Goal: Use online tool/utility: Utilize a website feature to perform a specific function

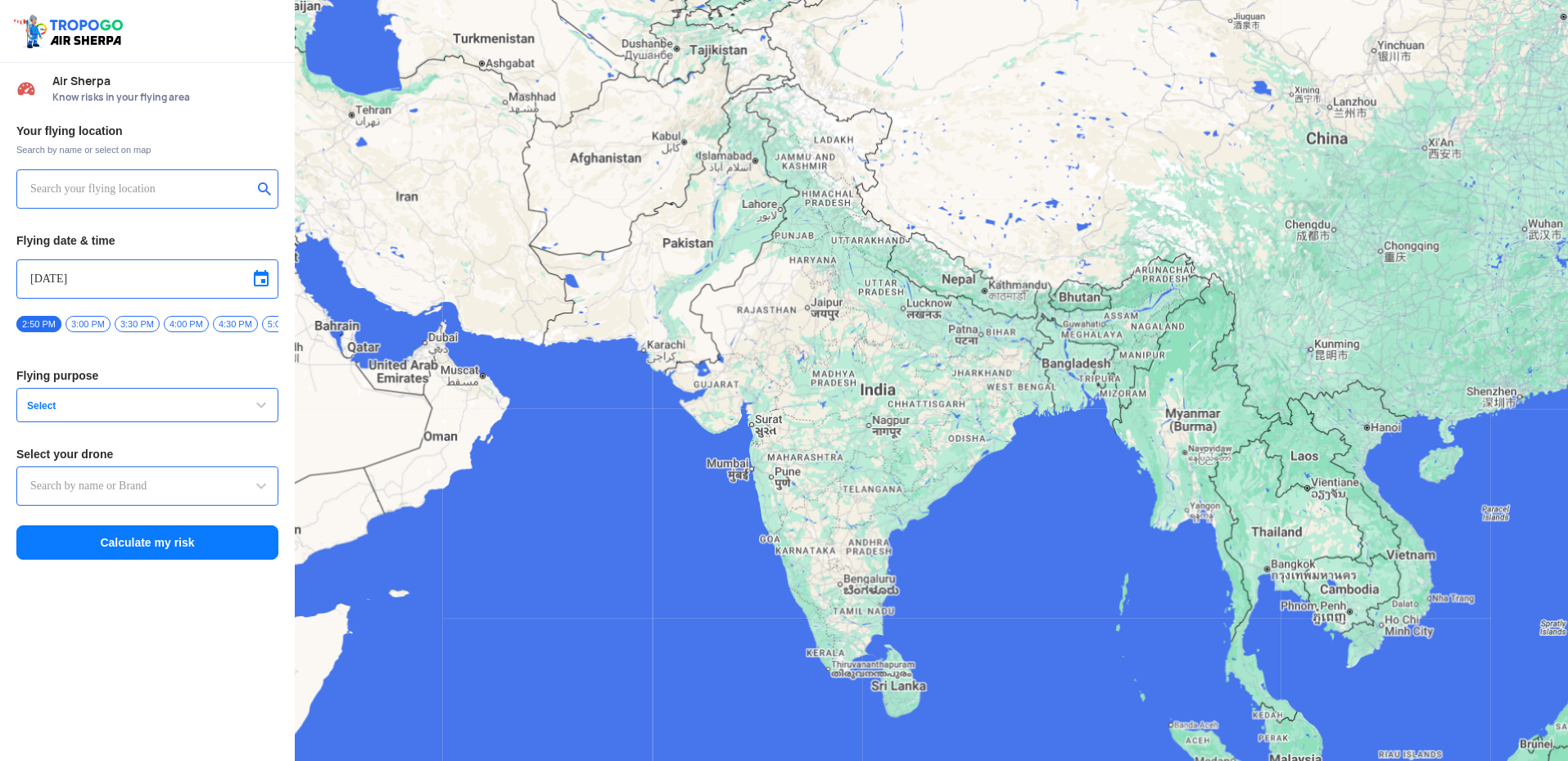
click at [64, 193] on input "text" at bounding box center [140, 189] width 221 height 19
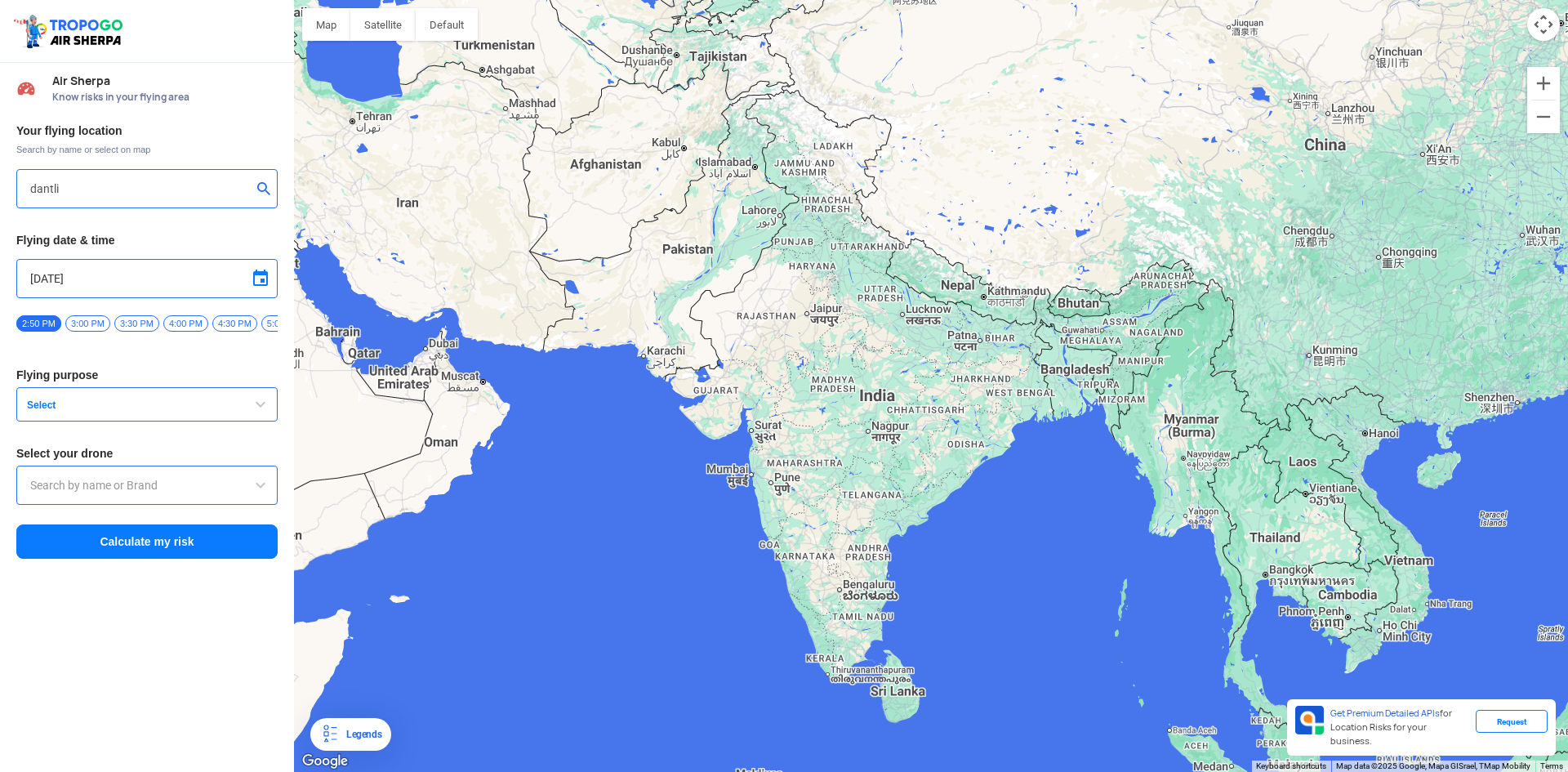
type input "[STREET_ADDRESS]"
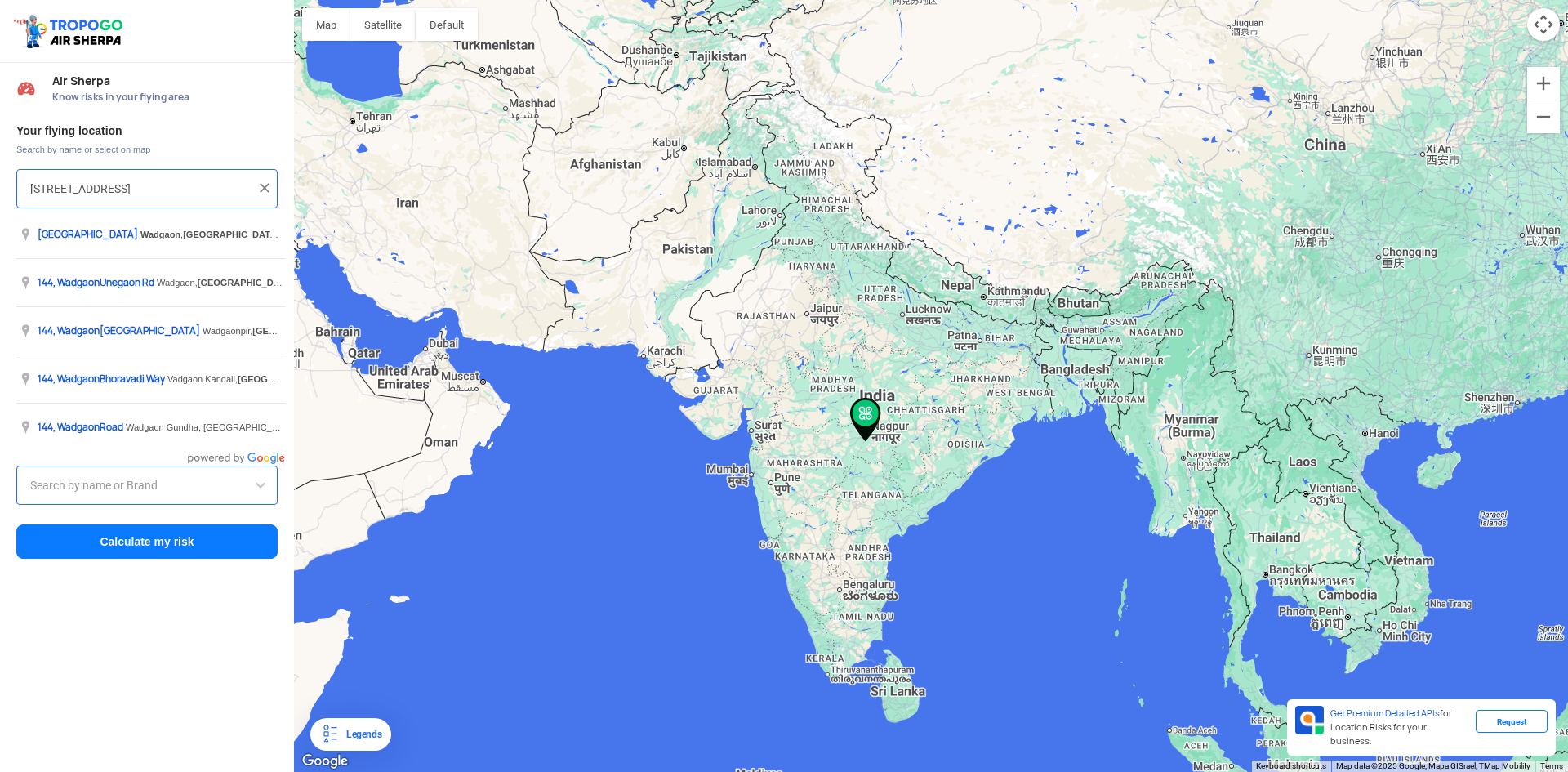
click at [262, 187] on img at bounding box center [264, 187] width 17 height 17
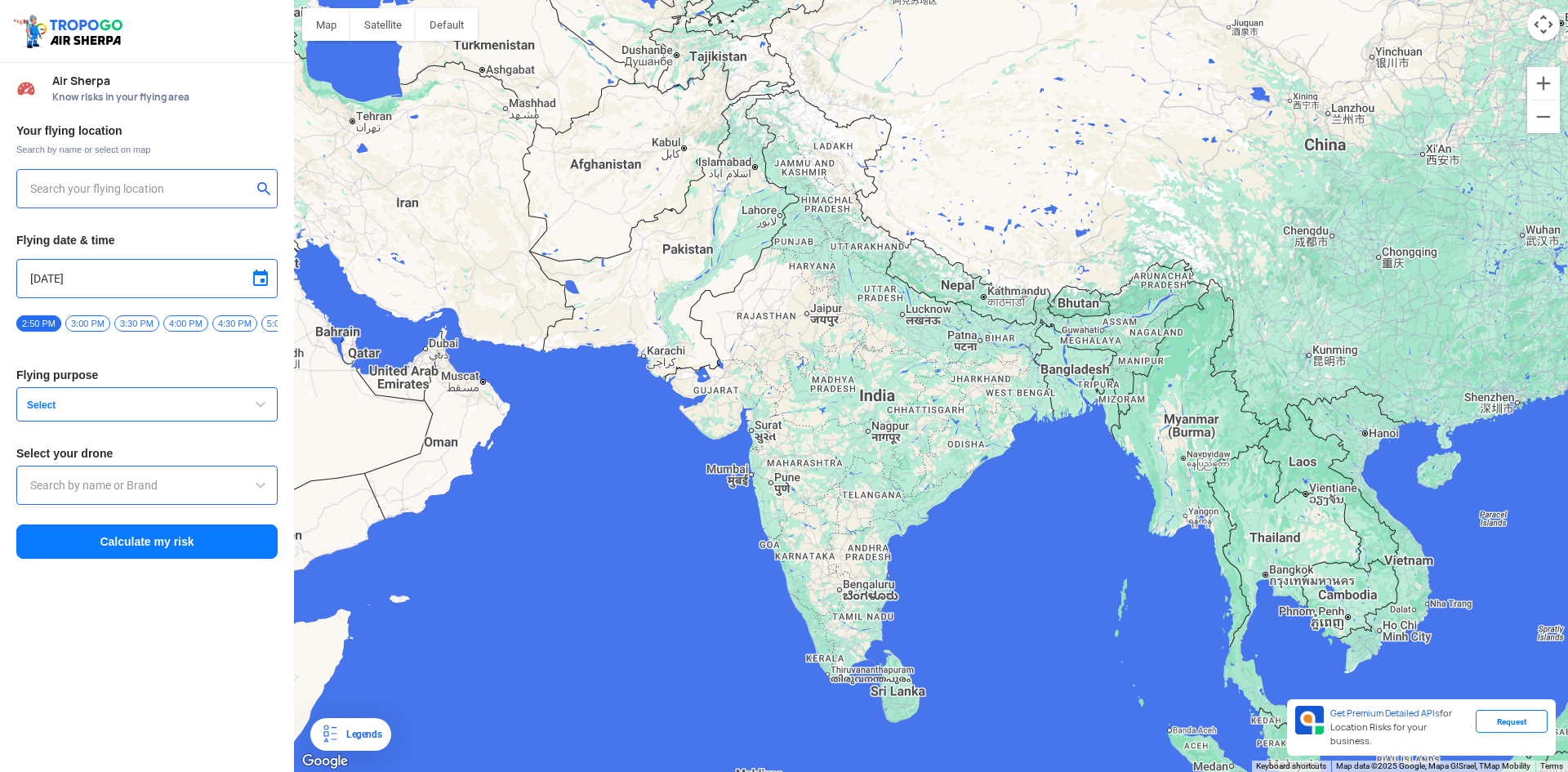
click at [172, 197] on input "text" at bounding box center [140, 188] width 221 height 19
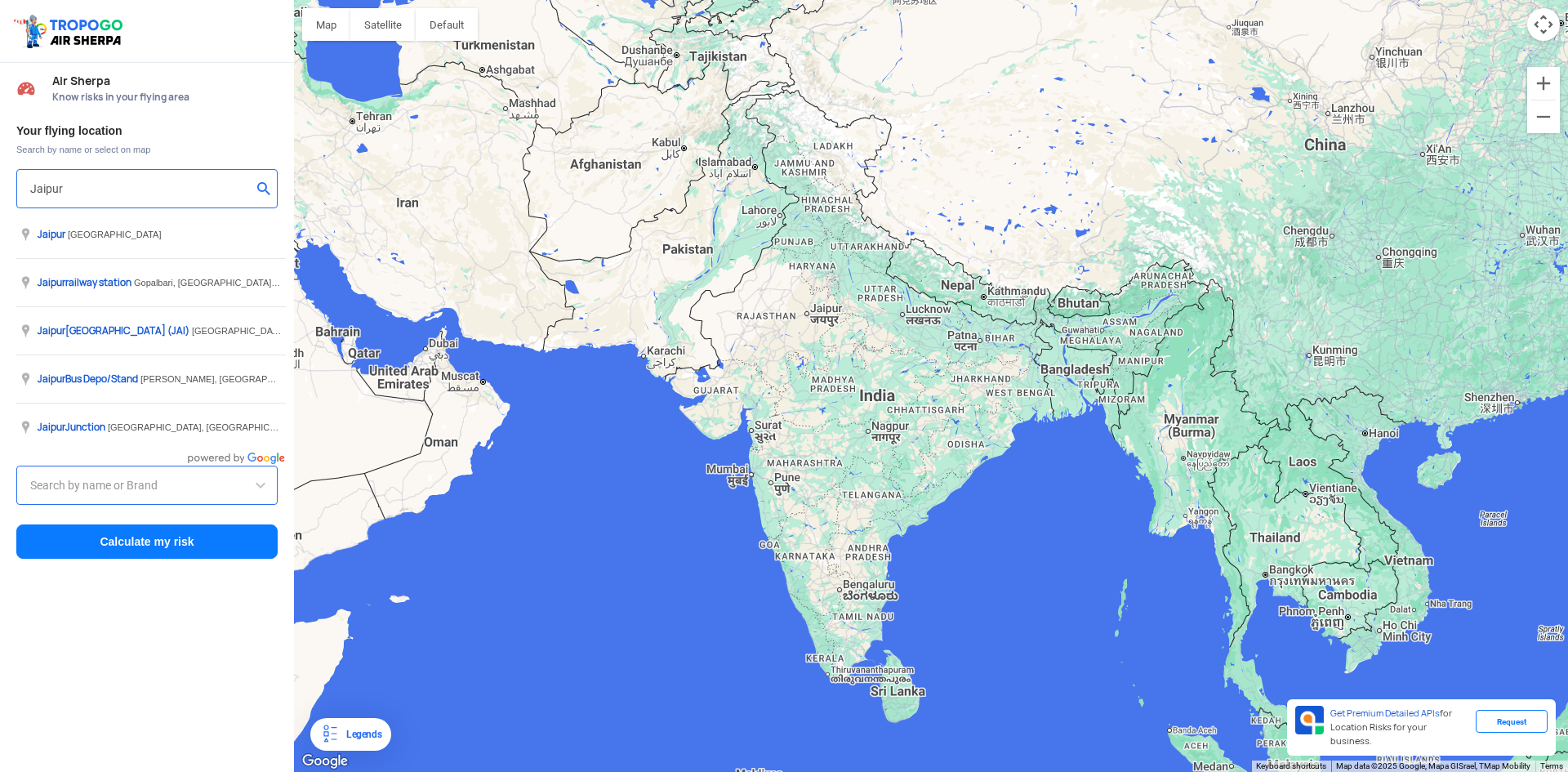
click at [32, 191] on input "Jaipur" at bounding box center [140, 188] width 221 height 19
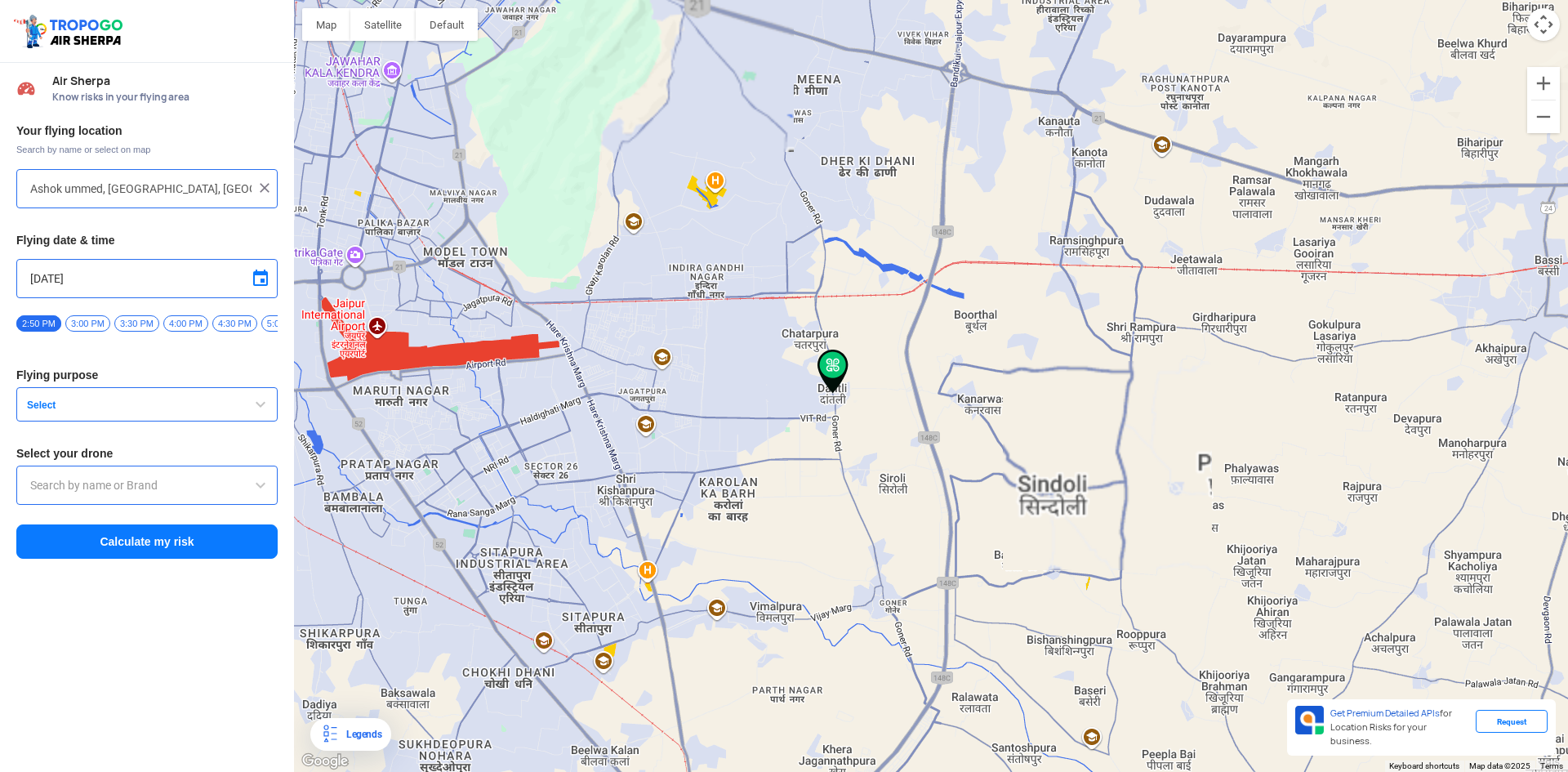
drag, startPoint x: 948, startPoint y: 382, endPoint x: 804, endPoint y: 371, distance: 144.4
click at [804, 371] on div at bounding box center [930, 386] width 1273 height 772
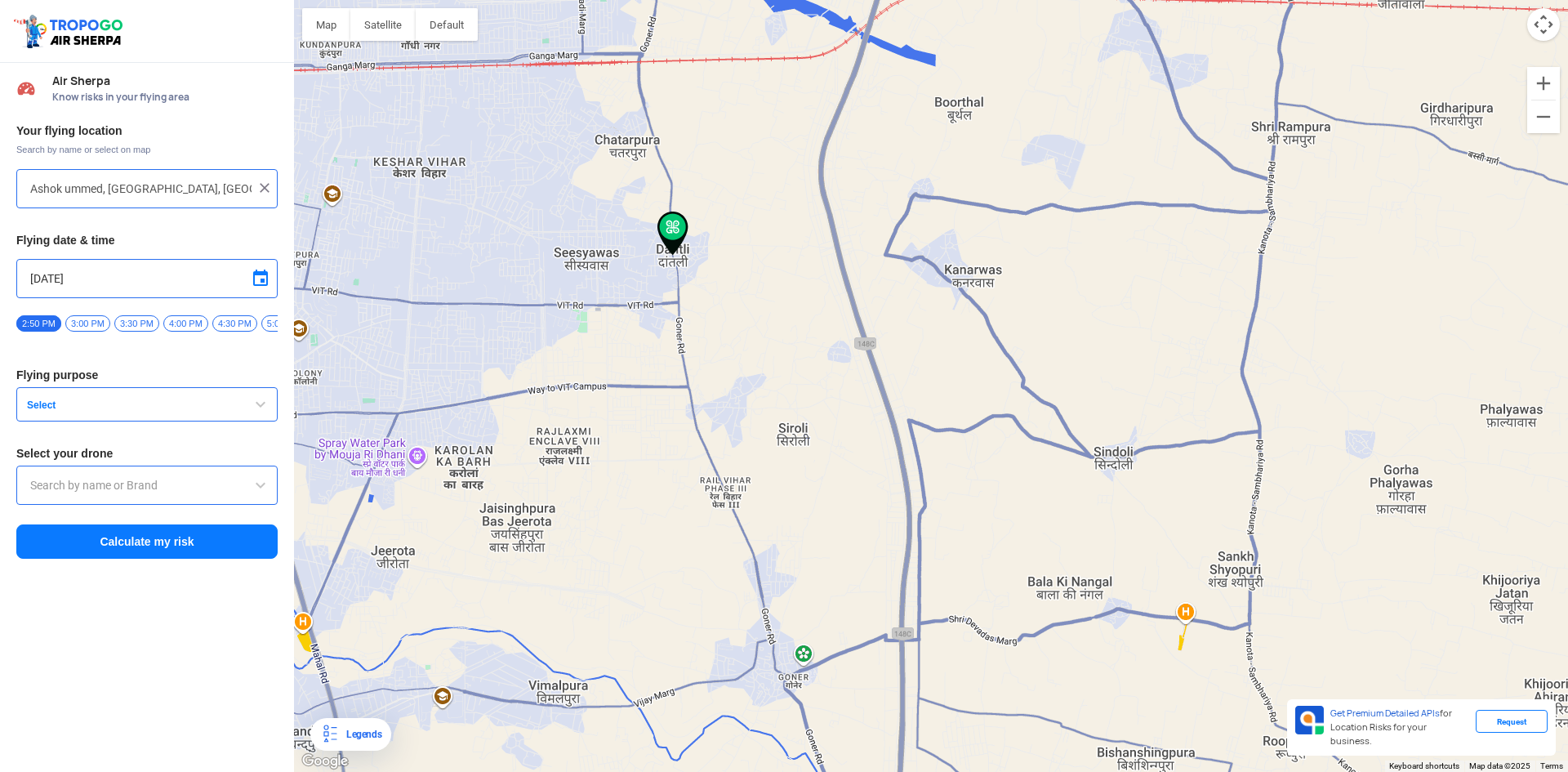
drag, startPoint x: 887, startPoint y: 459, endPoint x: 747, endPoint y: 323, distance: 195.2
click at [747, 323] on div at bounding box center [930, 386] width 1273 height 772
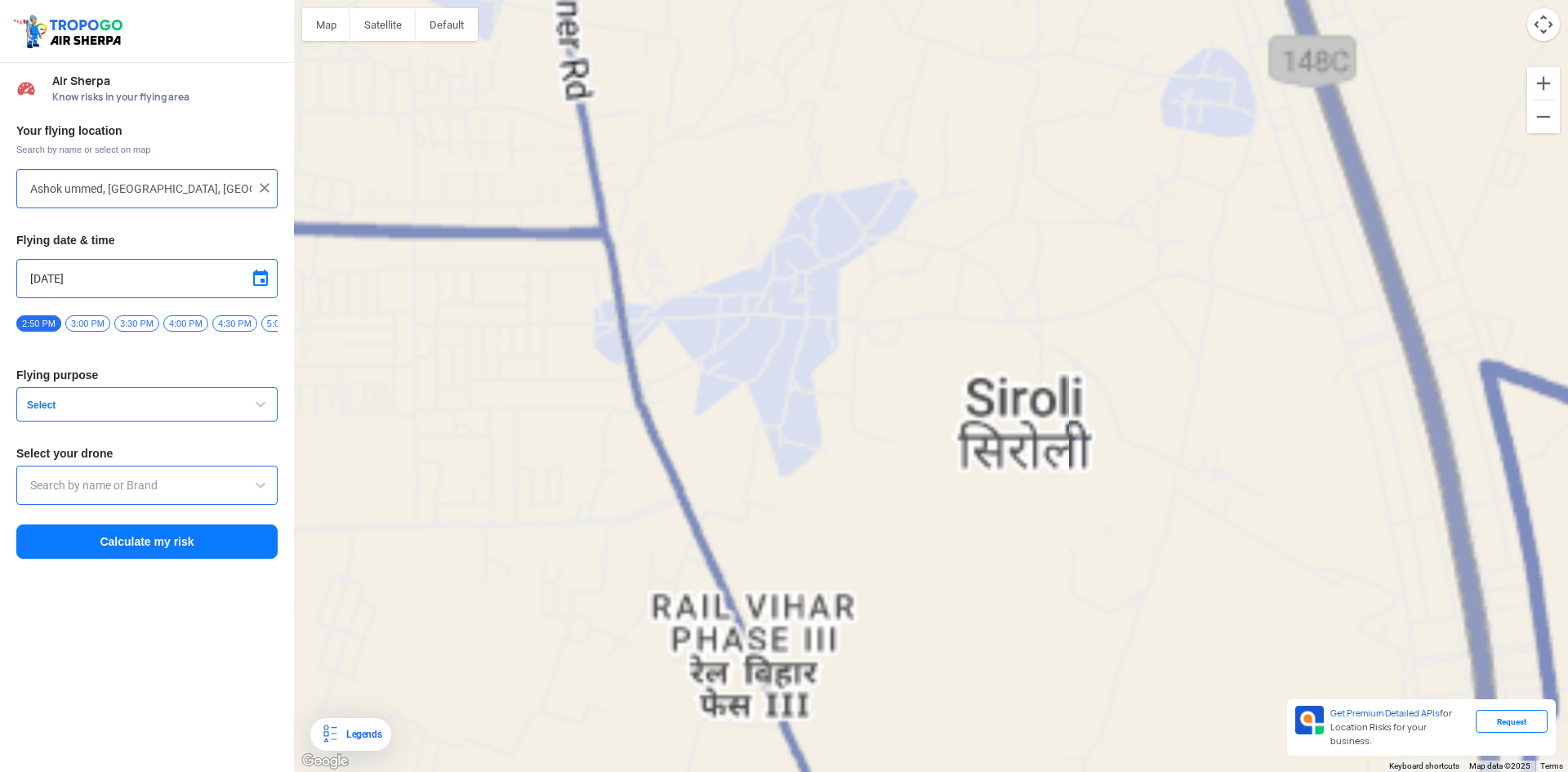
click at [753, 364] on div at bounding box center [930, 386] width 1273 height 772
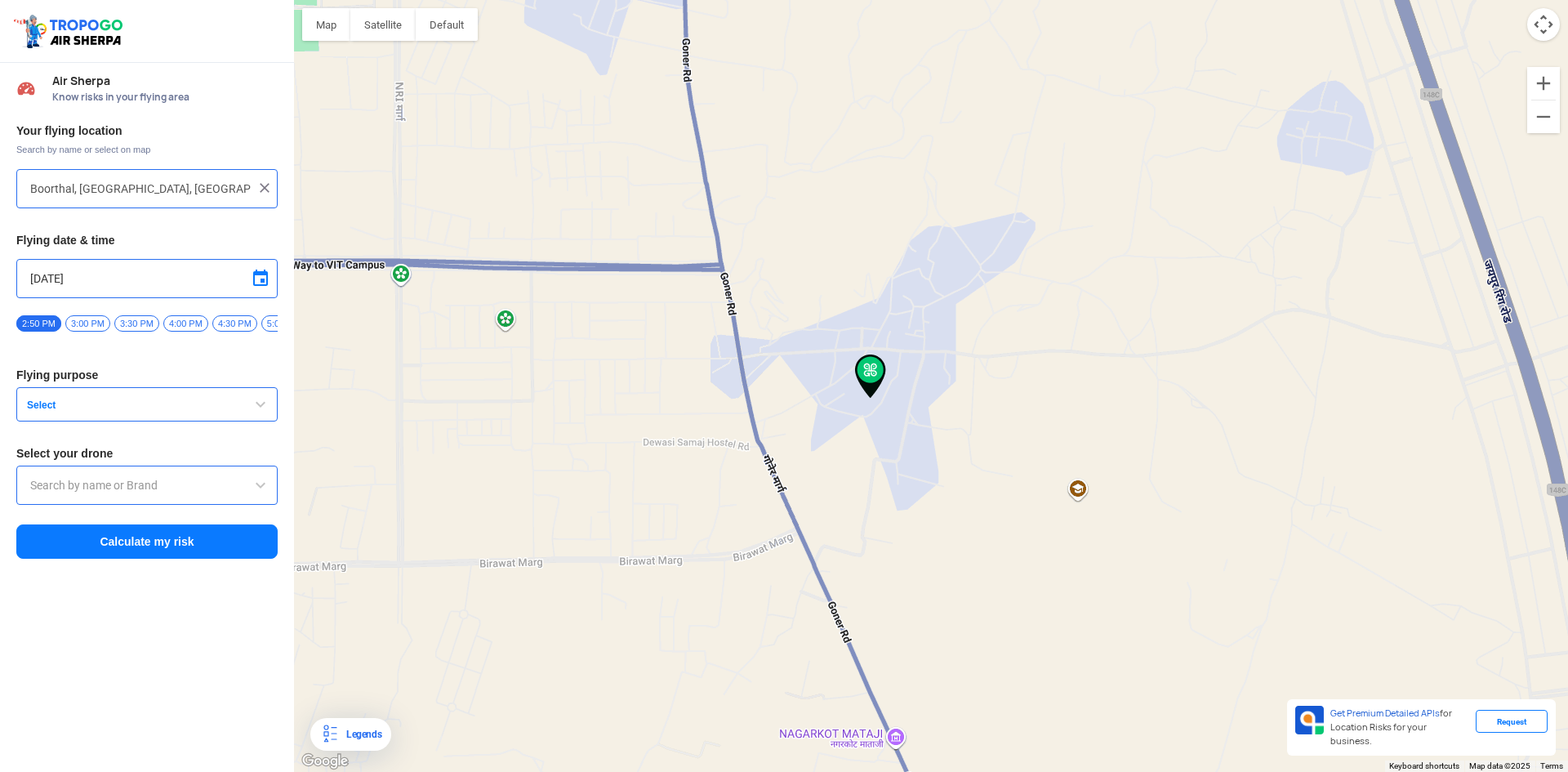
drag, startPoint x: 707, startPoint y: 414, endPoint x: 676, endPoint y: 414, distance: 31.0
click at [676, 414] on div at bounding box center [930, 386] width 1273 height 772
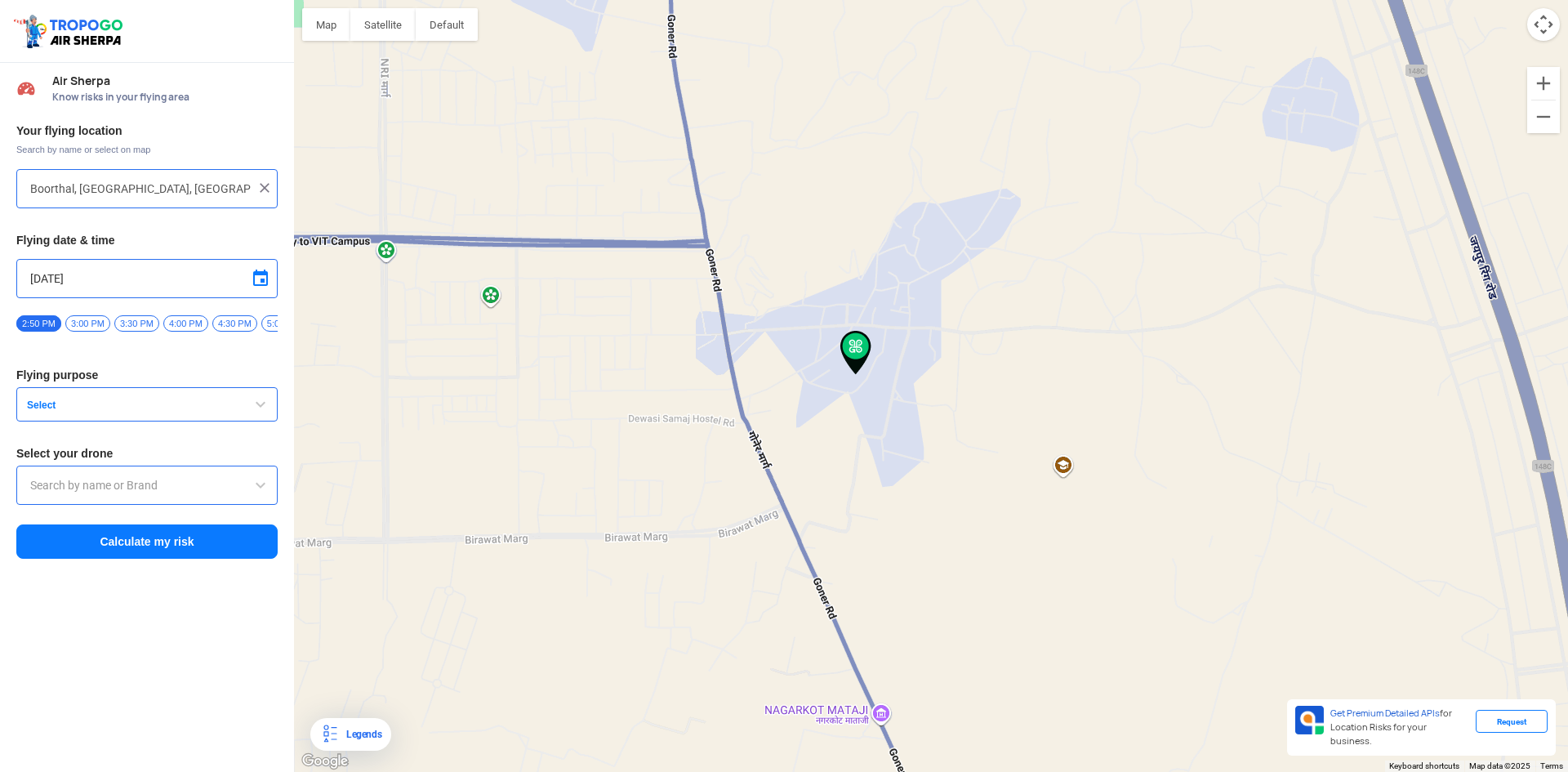
drag, startPoint x: 857, startPoint y: 371, endPoint x: 860, endPoint y: 345, distance: 26.2
click at [860, 345] on img at bounding box center [855, 353] width 31 height 44
click at [874, 319] on div at bounding box center [930, 386] width 1273 height 772
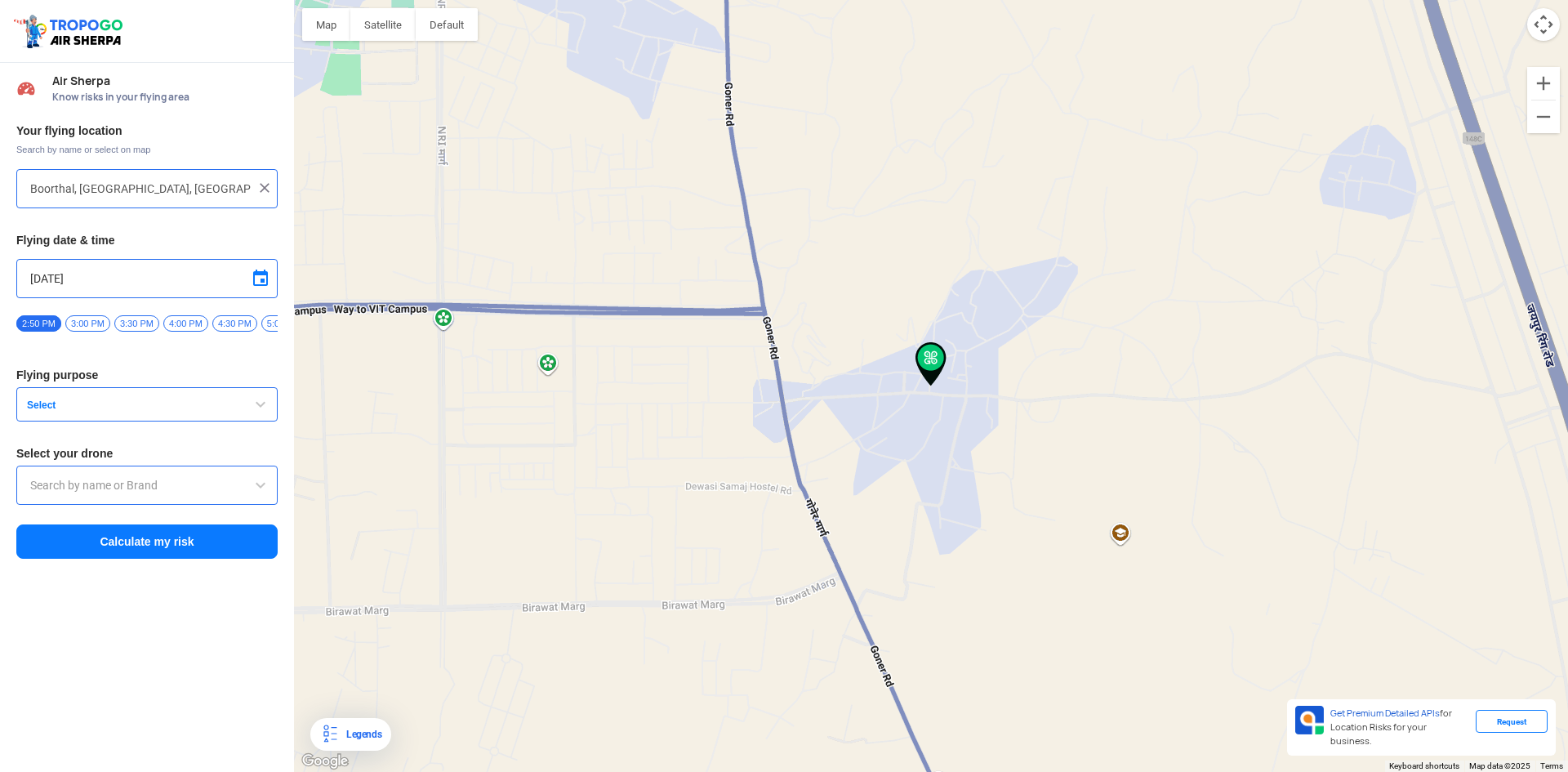
type input "opp. [PERSON_NAME], [GEOGRAPHIC_DATA], [GEOGRAPHIC_DATA], [GEOGRAPHIC_DATA], [G…"
click at [89, 411] on span "Select" at bounding box center [122, 405] width 204 height 13
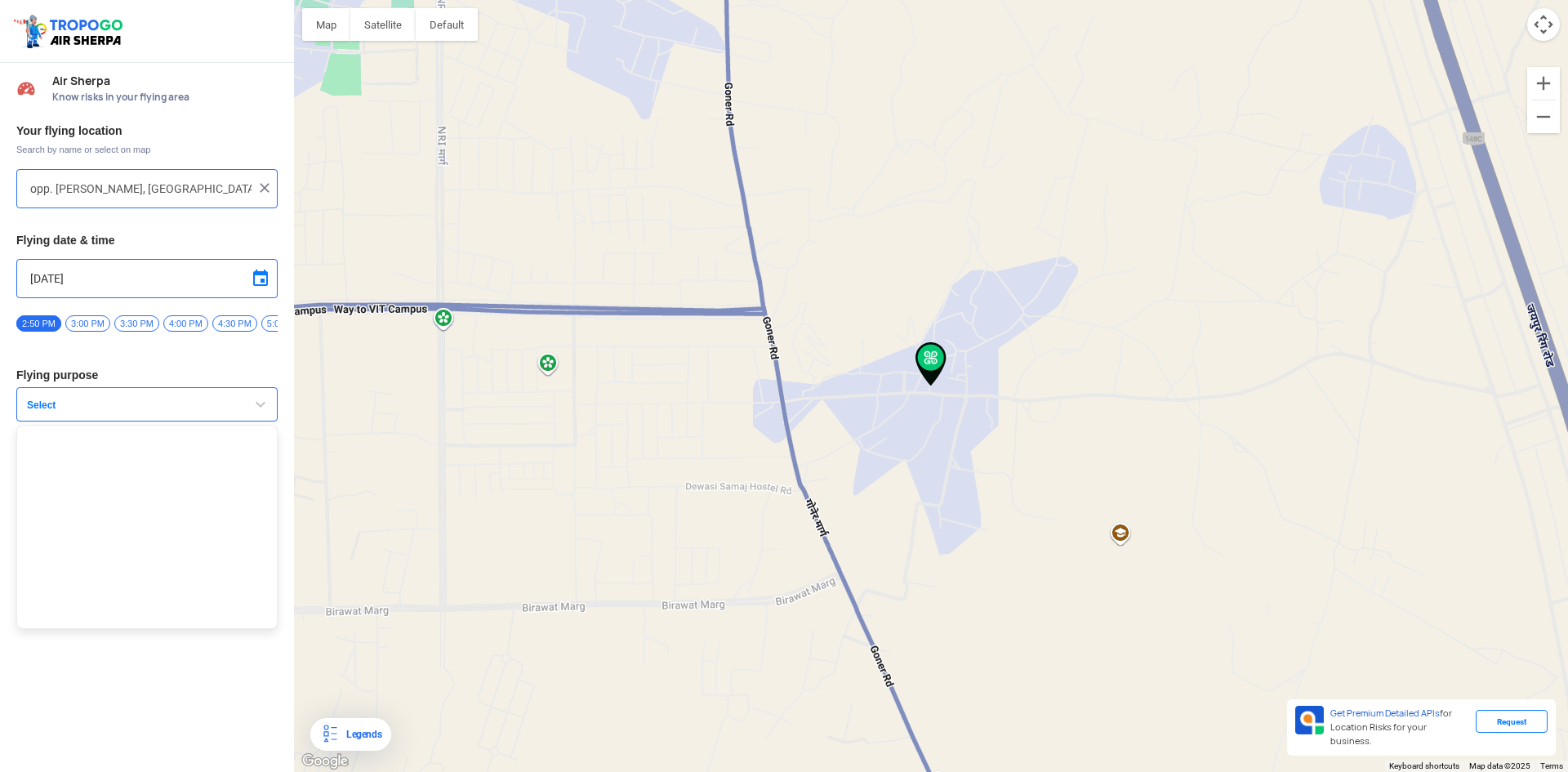
click at [124, 412] on span "Select" at bounding box center [122, 405] width 204 height 13
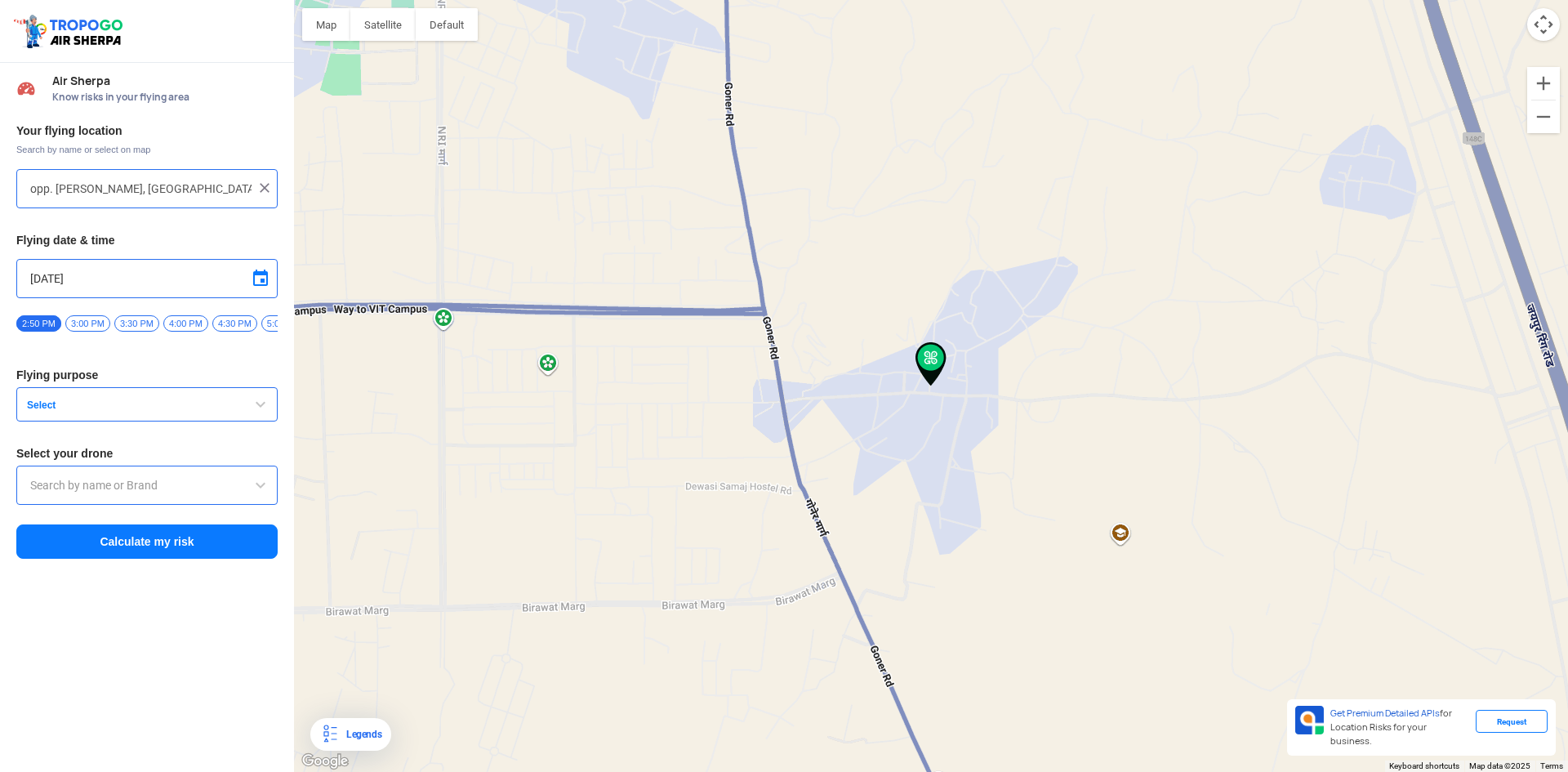
click at [128, 412] on span "Select" at bounding box center [122, 405] width 204 height 13
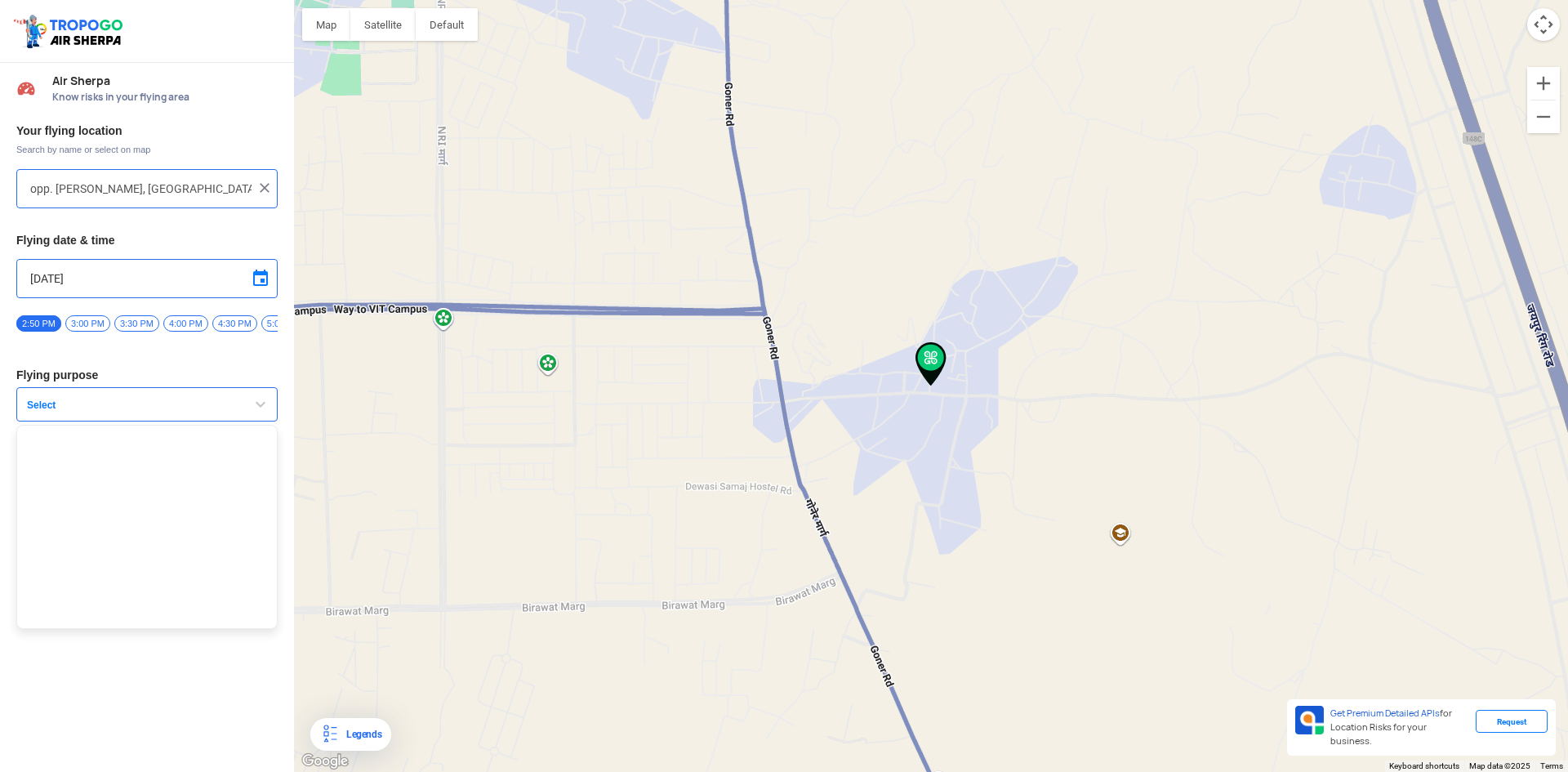
click at [179, 408] on span "Select" at bounding box center [122, 405] width 204 height 13
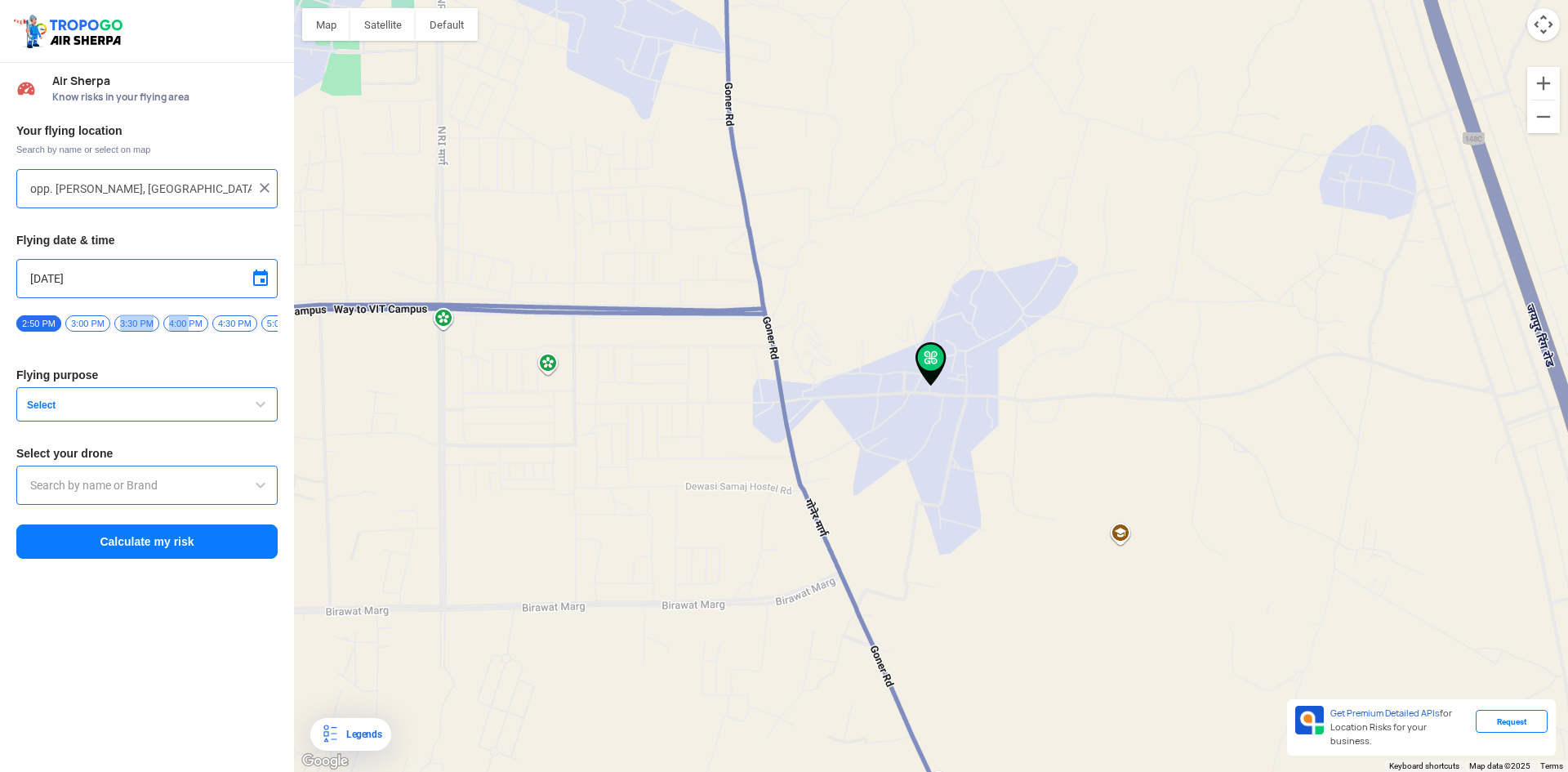
drag, startPoint x: 119, startPoint y: 323, endPoint x: 187, endPoint y: 323, distance: 68.0
click at [187, 323] on div "2:50 PM 3:00 PM 3:30 PM 4:00 PM 4:30 PM 5:00 PM 5:30 PM 6:00 PM 6:30 PM 7:00 PM…" at bounding box center [147, 328] width 261 height 28
click at [258, 281] on span at bounding box center [260, 278] width 19 height 19
click at [162, 356] on span "11" at bounding box center [166, 357] width 18 height 18
type input "[DATE]"
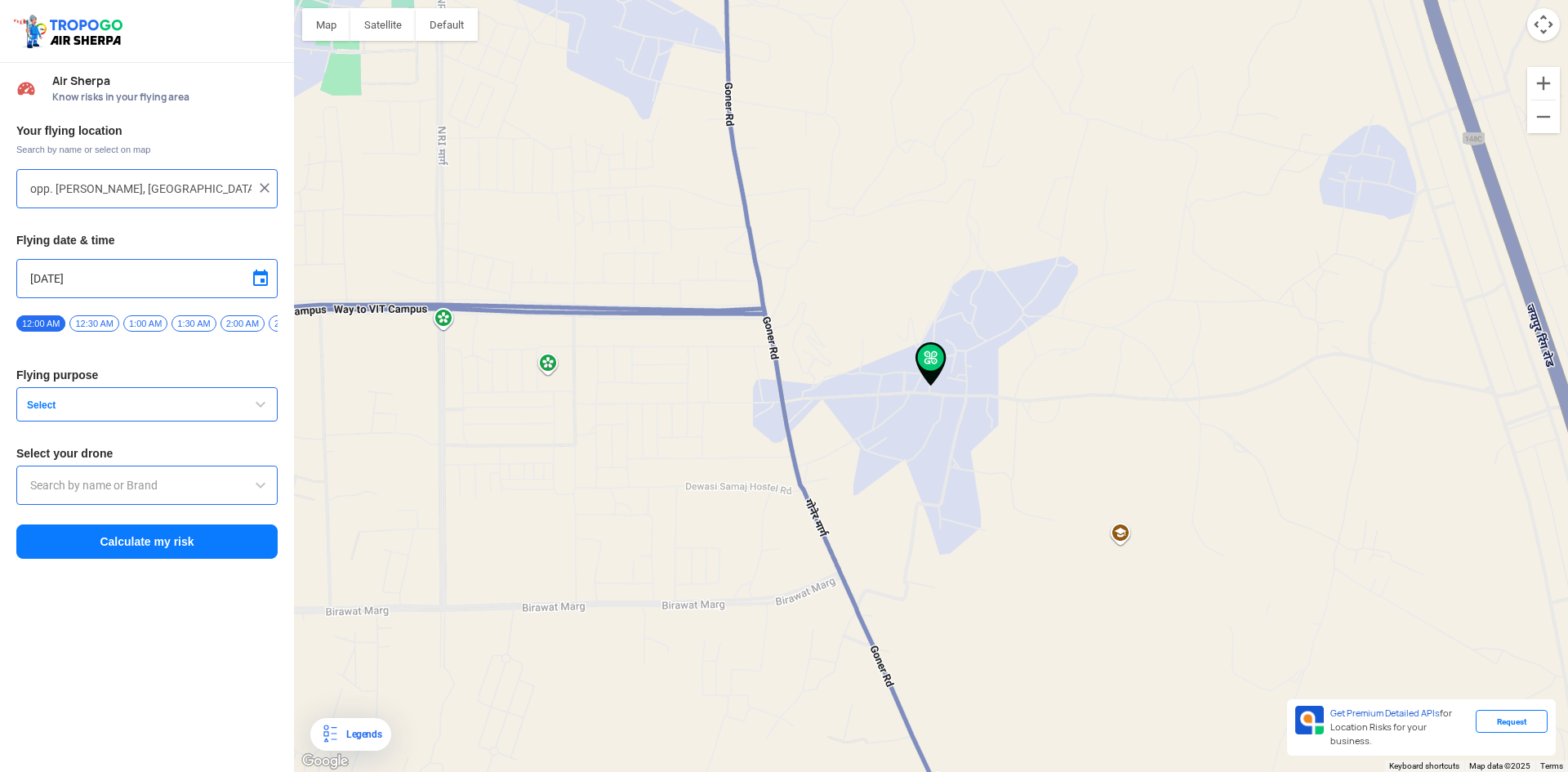
drag, startPoint x: 270, startPoint y: 320, endPoint x: 96, endPoint y: 320, distance: 174.0
click at [96, 320] on div "12:00 AM 12:30 AM 1:00 AM 1:30 AM 2:00 AM 2:30 AM 3:00 AM 3:30 AM 4:00 AM 4:30 …" at bounding box center [147, 328] width 261 height 28
click at [49, 321] on span "12:00 AM" at bounding box center [41, 323] width 49 height 17
click at [80, 404] on button "Select" at bounding box center [147, 404] width 261 height 34
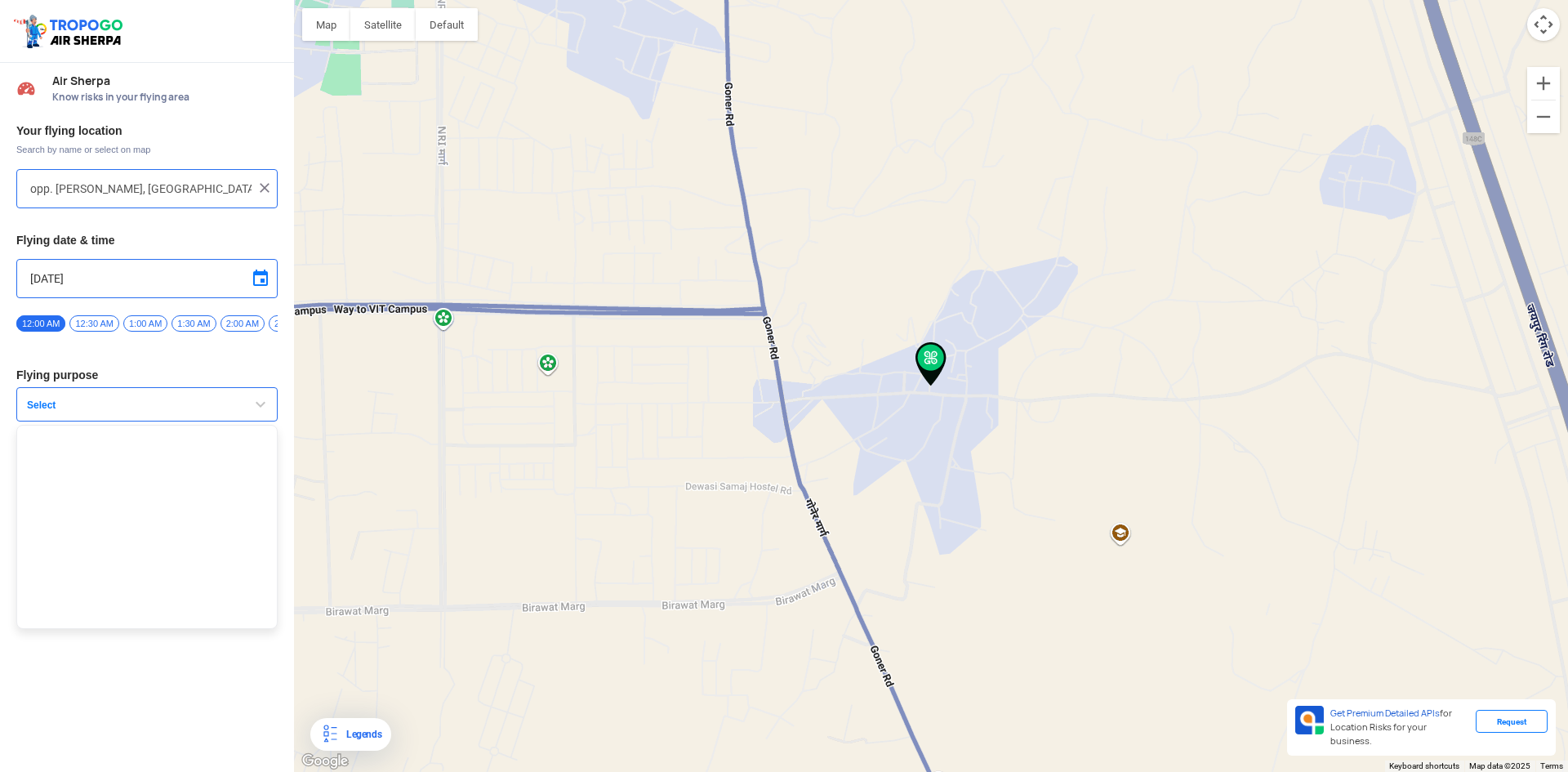
click at [189, 380] on h3 "Flying purpose" at bounding box center [147, 374] width 261 height 11
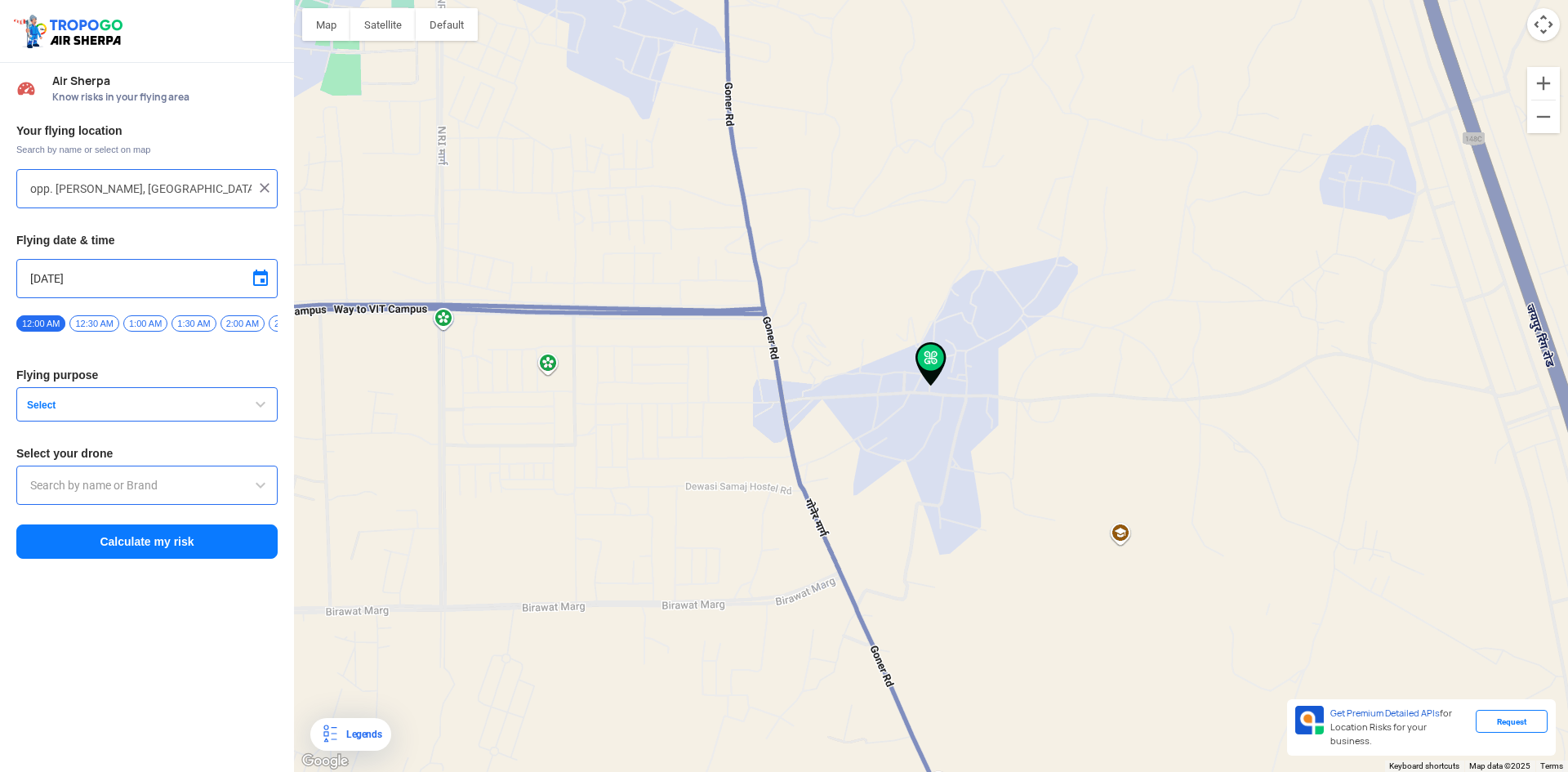
click at [129, 485] on input "text" at bounding box center [146, 485] width 233 height 19
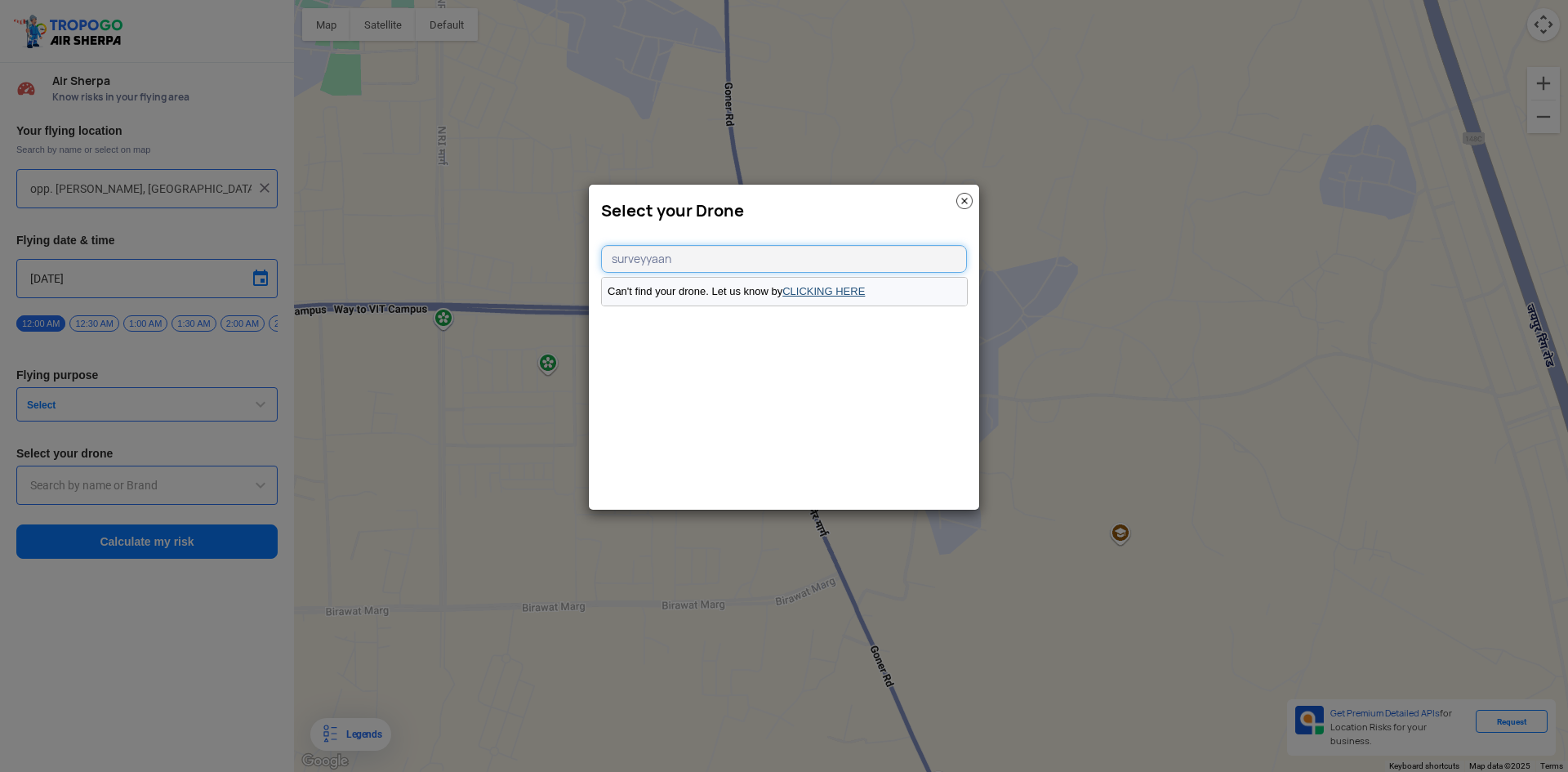
type input "surveyyaan"
click at [810, 288] on link "CLICKING HERE" at bounding box center [824, 291] width 83 height 12
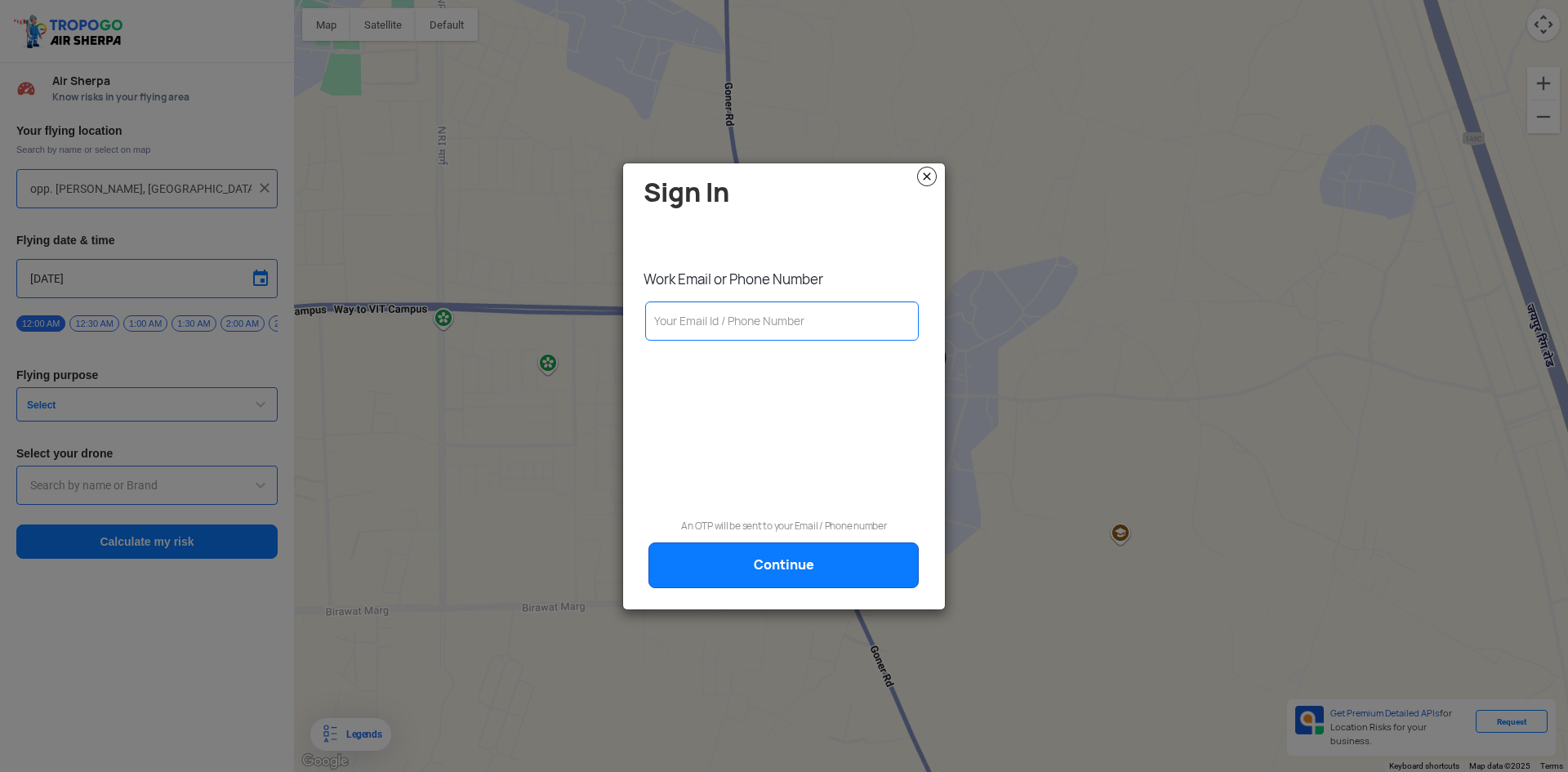
click at [926, 173] on img at bounding box center [927, 176] width 19 height 19
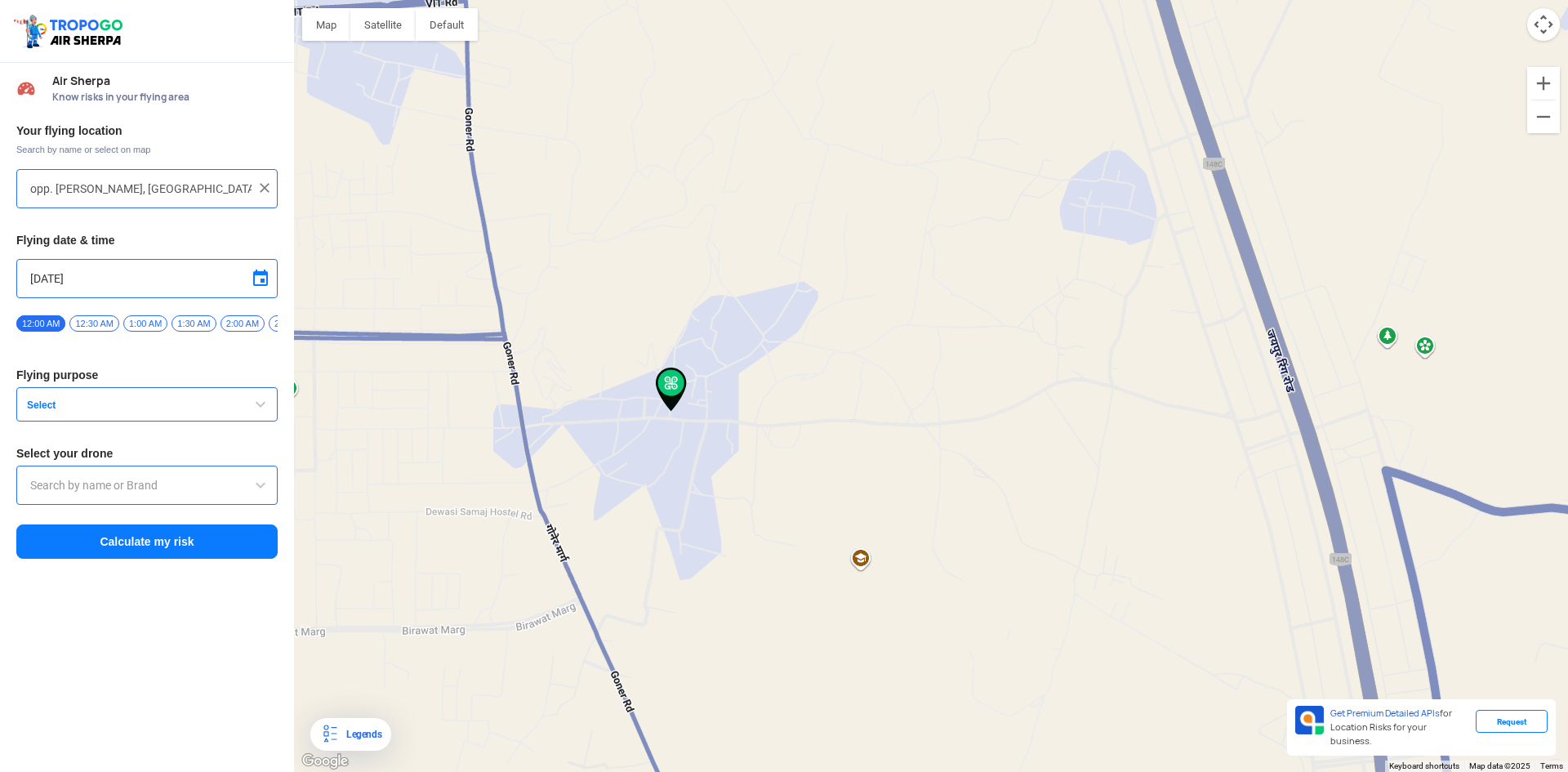
drag, startPoint x: 1010, startPoint y: 404, endPoint x: 798, endPoint y: 430, distance: 213.6
click at [798, 430] on div at bounding box center [930, 386] width 1273 height 772
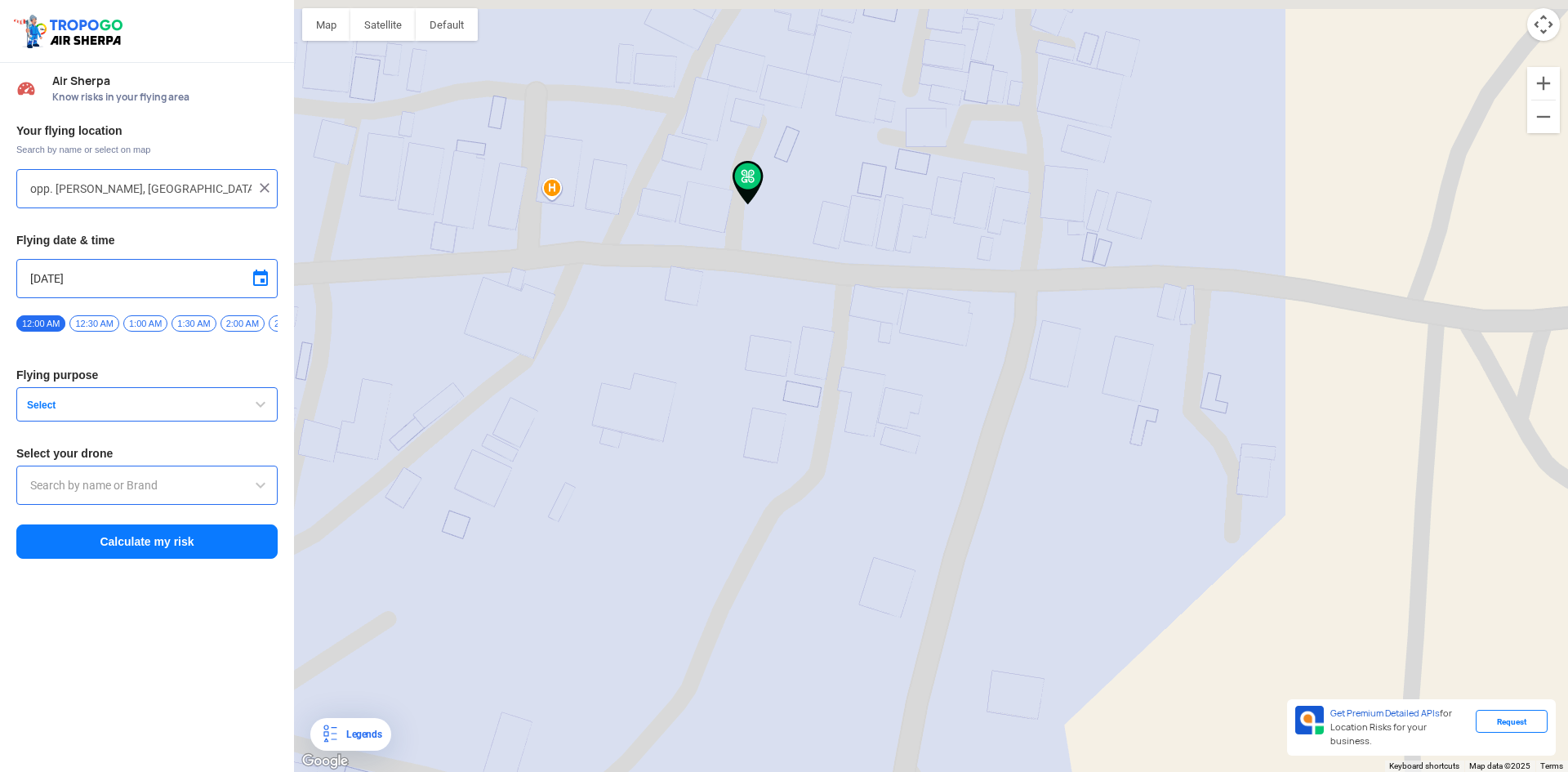
drag, startPoint x: 767, startPoint y: 296, endPoint x: 815, endPoint y: 470, distance: 180.5
click at [815, 470] on div at bounding box center [930, 386] width 1273 height 772
click at [555, 187] on div at bounding box center [930, 386] width 1273 height 772
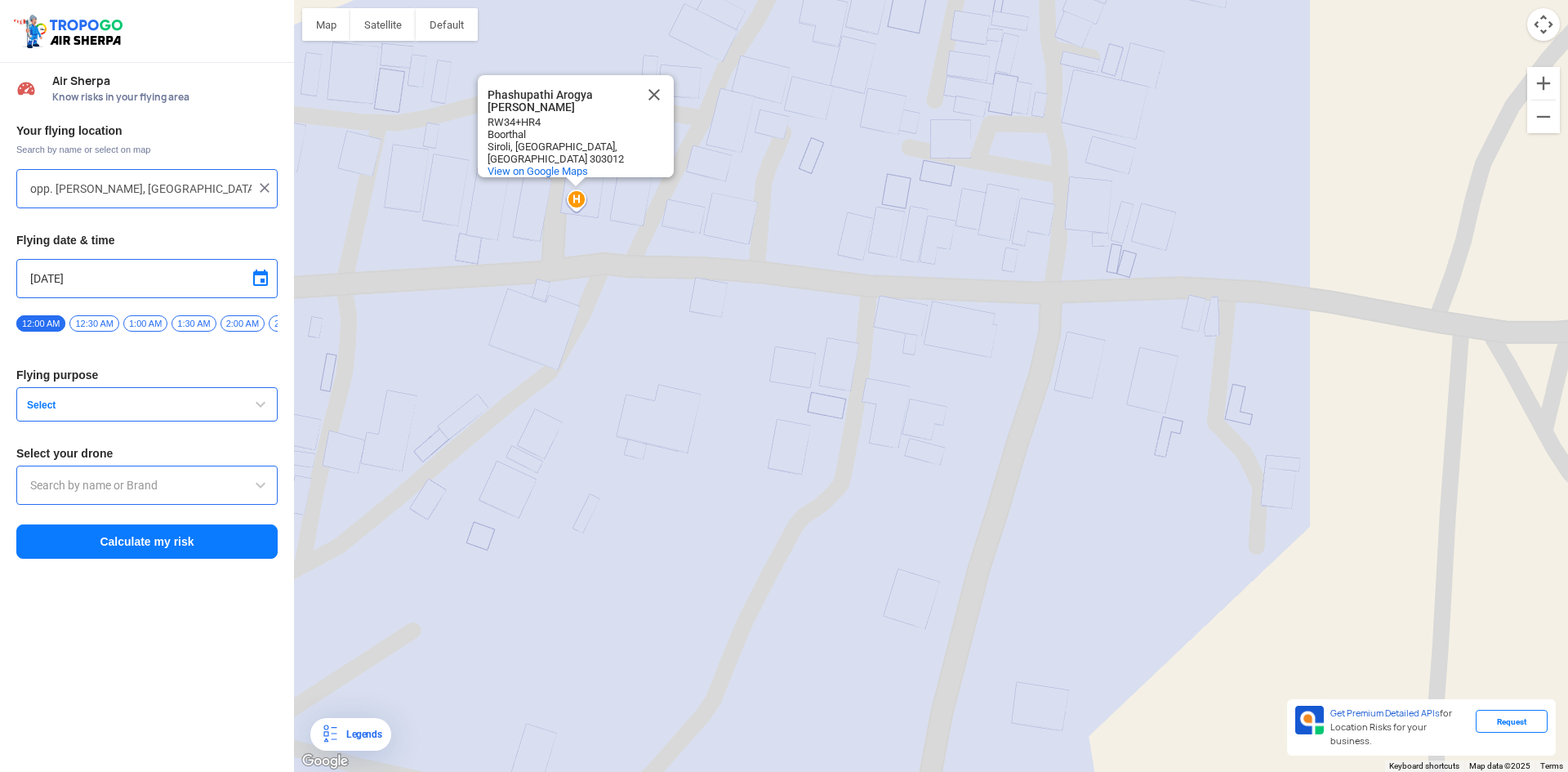
type input "Boorthal, [GEOGRAPHIC_DATA], [GEOGRAPHIC_DATA], [GEOGRAPHIC_DATA] 302017, [GEOG…"
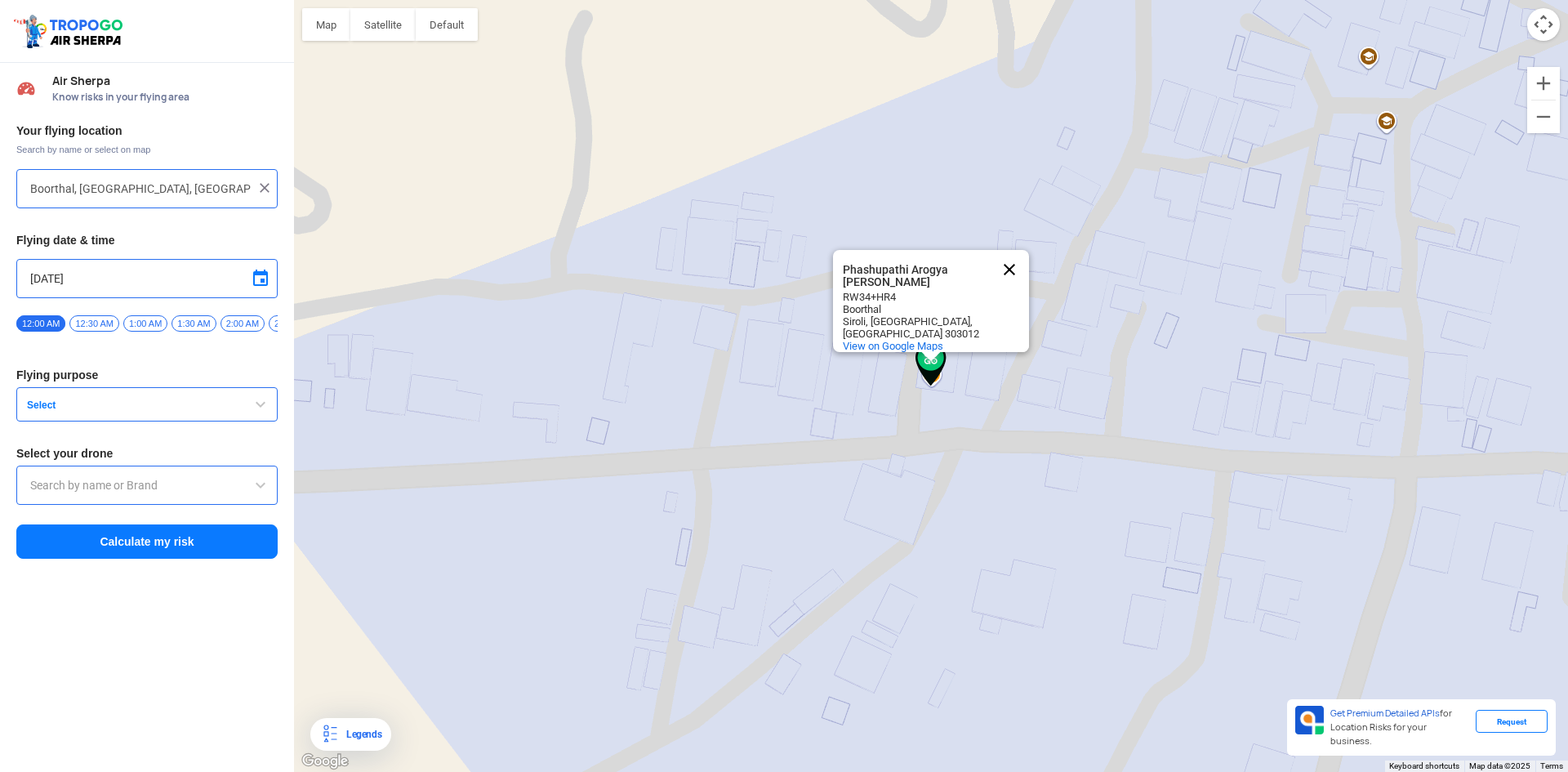
click at [1015, 263] on button "Close" at bounding box center [1009, 269] width 40 height 40
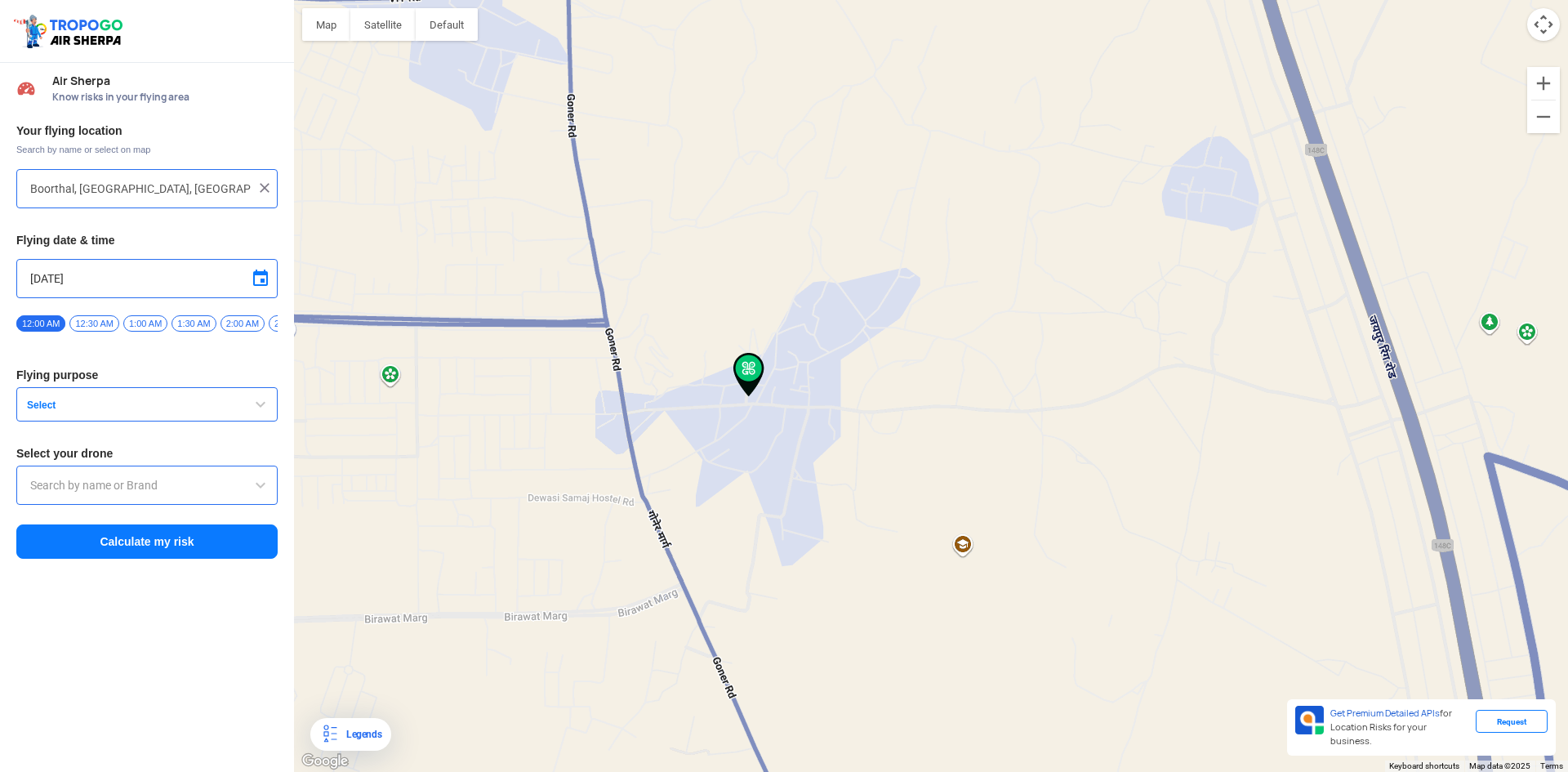
drag, startPoint x: 1022, startPoint y: 335, endPoint x: 927, endPoint y: 413, distance: 122.9
click at [927, 413] on div at bounding box center [930, 386] width 1273 height 772
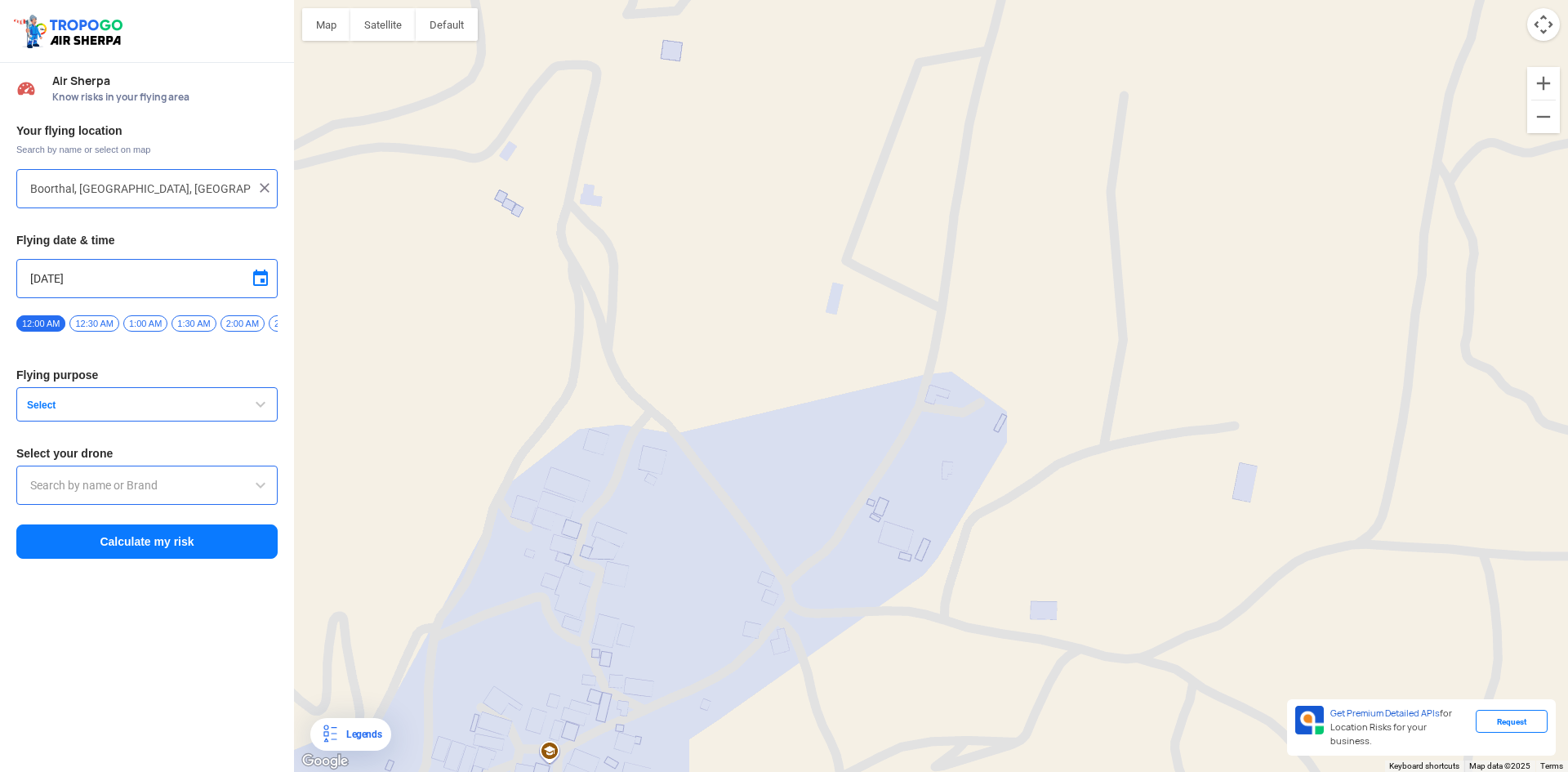
drag, startPoint x: 877, startPoint y: 283, endPoint x: 839, endPoint y: 441, distance: 162.5
click at [839, 441] on div at bounding box center [930, 386] width 1273 height 772
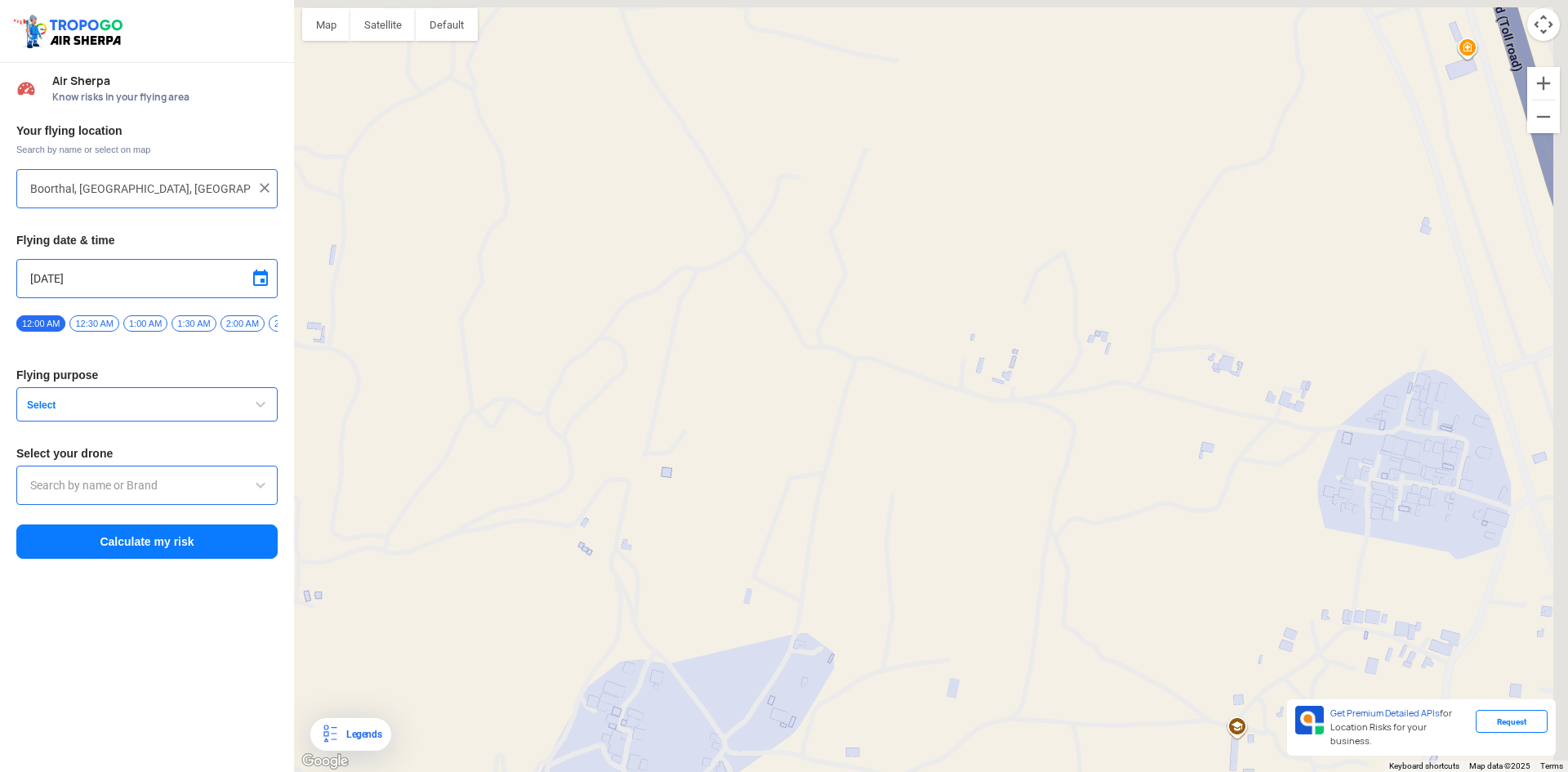
drag, startPoint x: 860, startPoint y: 320, endPoint x: 770, endPoint y: 555, distance: 251.6
click at [770, 555] on div at bounding box center [930, 386] width 1273 height 772
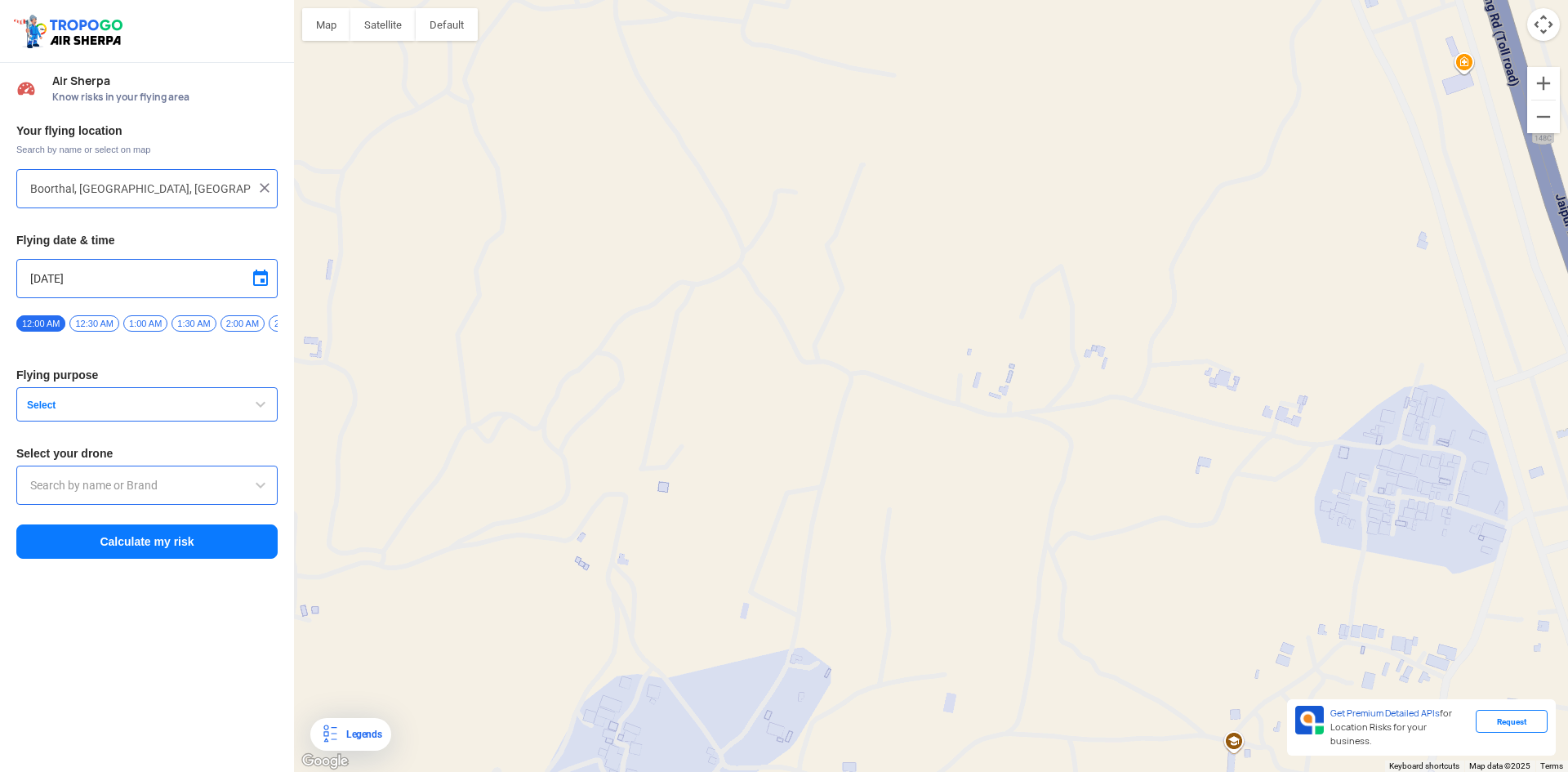
drag, startPoint x: 898, startPoint y: 436, endPoint x: 895, endPoint y: 454, distance: 18.2
click at [895, 454] on div at bounding box center [930, 386] width 1273 height 772
